Goal: Obtain resource: Download file/media

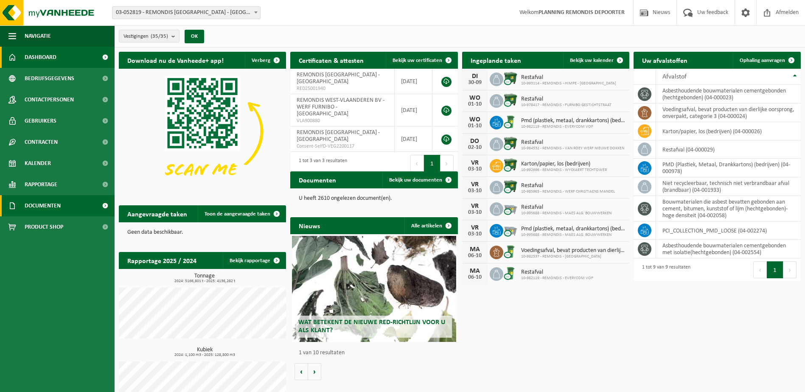
click at [48, 203] on span "Documenten" at bounding box center [43, 205] width 36 height 21
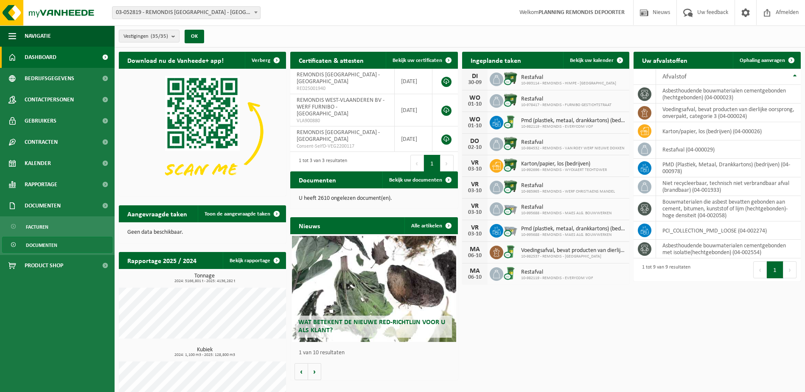
click at [34, 240] on span "Documenten" at bounding box center [41, 245] width 31 height 16
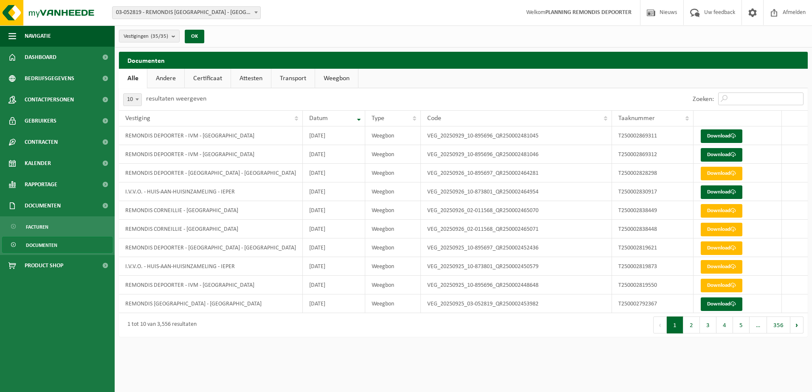
click at [731, 96] on input "Zoeken:" at bounding box center [760, 99] width 85 height 13
paste input "T250002830917"
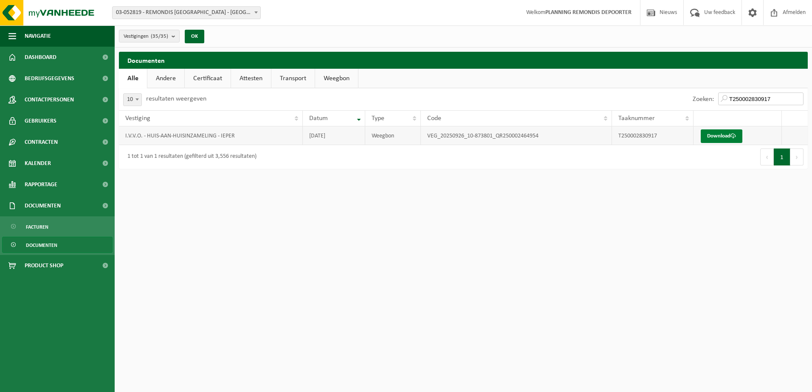
type input "T250002830917"
click at [713, 141] on link "Download" at bounding box center [721, 136] width 42 height 14
